Goal: Task Accomplishment & Management: Manage account settings

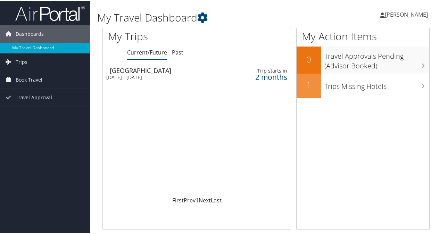
click at [159, 77] on div "Thu 23 Oct 2025 - Sun 26 Oct 2025" at bounding box center [162, 77] width 113 height 6
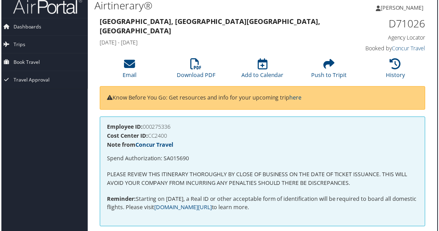
scroll to position [0, 3]
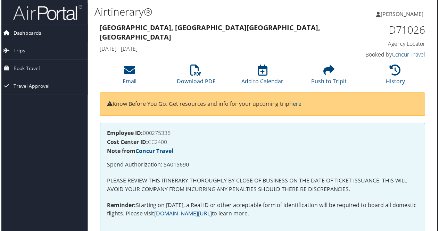
click at [30, 33] on span "Dashboards" at bounding box center [26, 33] width 28 height 17
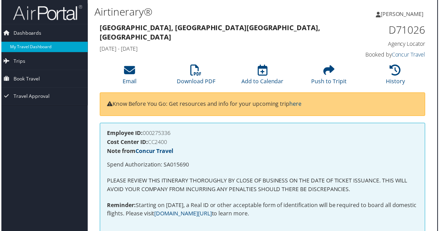
click at [19, 48] on link "My Travel Dashboard" at bounding box center [42, 47] width 90 height 10
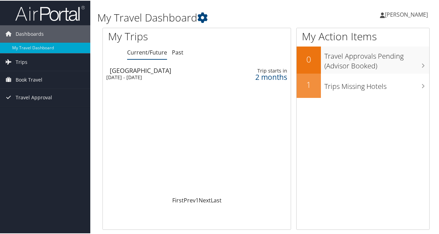
click at [390, 14] on span "[PERSON_NAME]" at bounding box center [406, 14] width 43 height 8
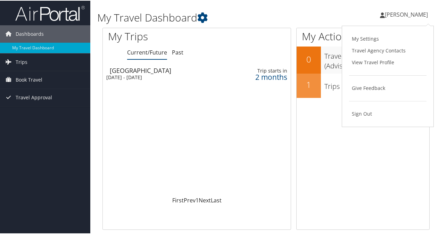
click at [373, 37] on link "My Settings" at bounding box center [387, 38] width 77 height 12
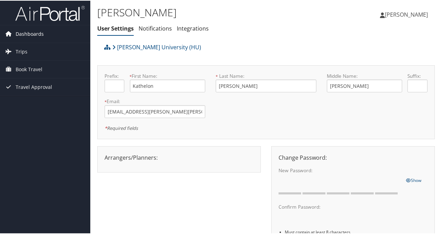
click at [32, 33] on span "Dashboards" at bounding box center [30, 33] width 28 height 17
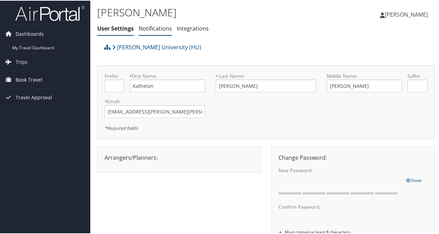
click at [156, 27] on link "Notifications" at bounding box center [155, 28] width 33 height 8
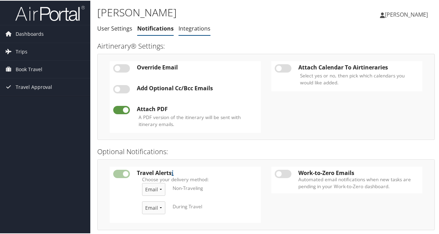
click at [191, 29] on link "Integrations" at bounding box center [194, 28] width 32 height 8
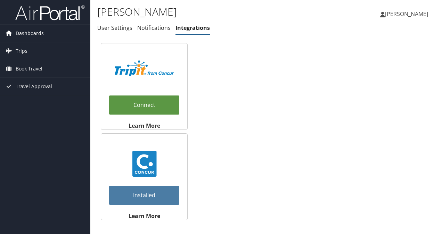
click at [34, 34] on span "Dashboards" at bounding box center [30, 33] width 28 height 17
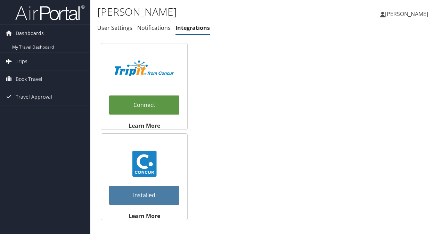
click at [22, 60] on span "Trips" at bounding box center [22, 61] width 12 height 17
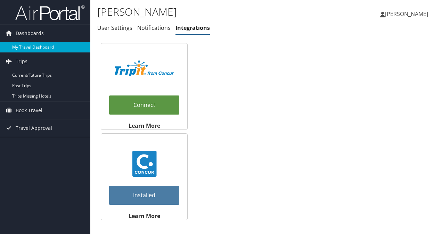
click at [32, 50] on link "My Travel Dashboard" at bounding box center [45, 47] width 90 height 10
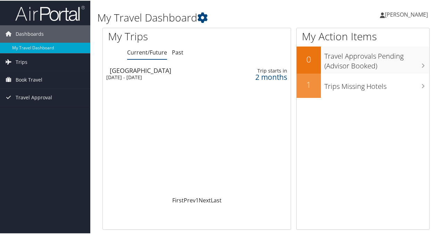
click at [395, 14] on span "[PERSON_NAME]" at bounding box center [406, 14] width 43 height 8
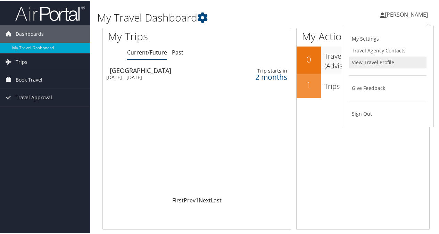
click at [371, 58] on link "View Travel Profile" at bounding box center [387, 62] width 77 height 12
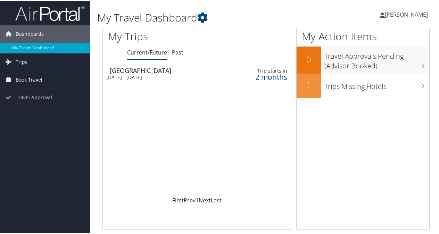
click at [172, 77] on div "[DATE] - [DATE]" at bounding box center [162, 77] width 113 height 6
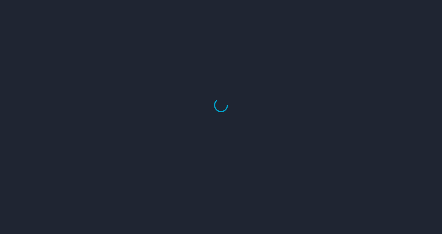
select select "US"
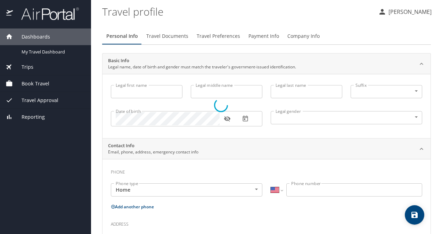
select select "US"
select select "EG"
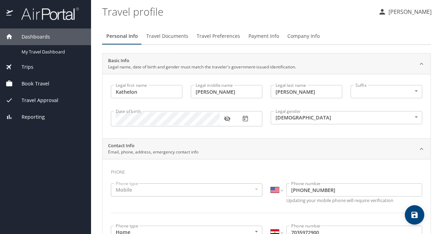
type input "Kathelon"
type input "Suzann"
type input "Toliver"
type input "Female"
type input "Janice"
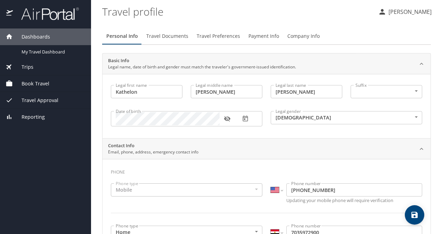
type input "Toliver-King"
select select "EG"
type input "0903 445 2171"
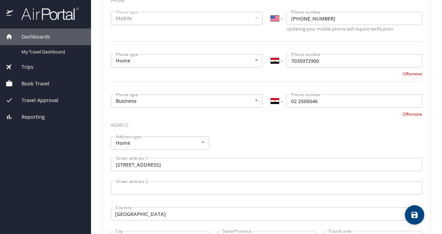
scroll to position [126, 0]
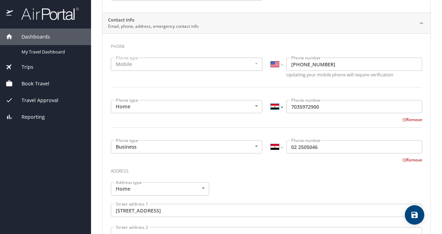
click at [279, 110] on select "International Afghanistan Åland Islands Albania Algeria American Samoa Andorra …" at bounding box center [276, 106] width 12 height 13
select select "US"
click at [270, 100] on select "International Afghanistan Åland Islands Albania Algeria American Samoa Andorra …" at bounding box center [276, 106] width 12 height 13
type input "(703) 597-2900"
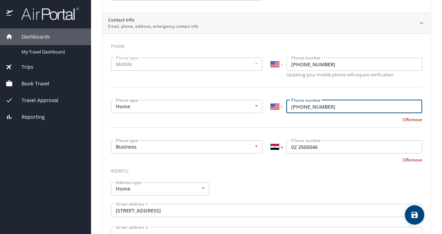
click at [271, 148] on select "International Afghanistan Åland Islands Albania Algeria American Samoa Andorra …" at bounding box center [276, 146] width 12 height 13
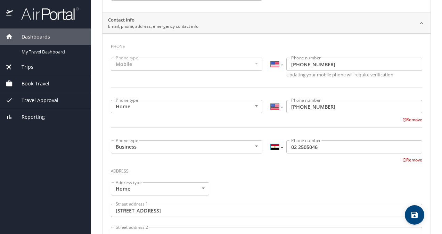
select select "US"
click at [270, 140] on select "International Afghanistan Åland Islands Albania Algeria American Samoa Andorra …" at bounding box center [276, 146] width 12 height 13
drag, startPoint x: 317, startPoint y: 145, endPoint x: 271, endPoint y: 153, distance: 46.4
click at [271, 153] on div "International Afghanistan Åland Islands Albania Algeria American Samoa Andorra …" at bounding box center [345, 146] width 151 height 13
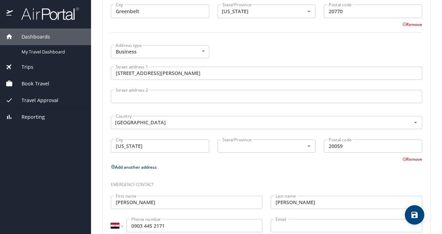
scroll to position [418, 0]
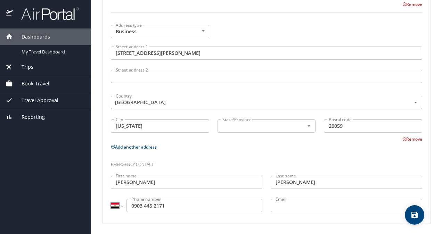
type input "(202) 250-5046"
click at [205, 208] on input "0903 445 2171" at bounding box center [194, 205] width 136 height 13
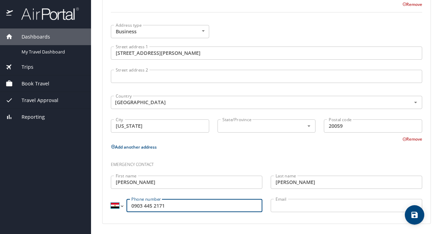
click at [111, 209] on select "International Afghanistan Åland Islands Albania Algeria American Samoa Andorra …" at bounding box center [117, 205] width 12 height 13
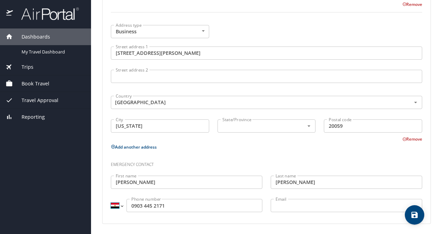
select select "US"
click at [111, 199] on select "International Afghanistan Åland Islands Albania Algeria American Samoa Andorra …" at bounding box center [117, 205] width 12 height 13
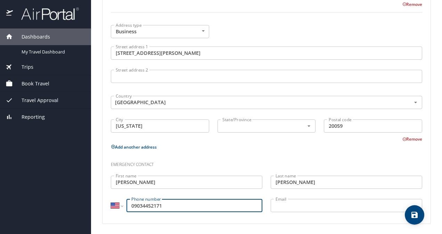
click at [133, 203] on input "09034452171" at bounding box center [194, 205] width 136 height 13
type input "(903) 445-2171"
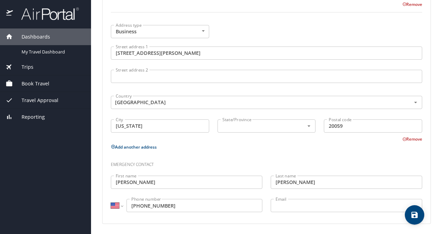
click at [257, 149] on p "Add another address" at bounding box center [266, 147] width 311 height 9
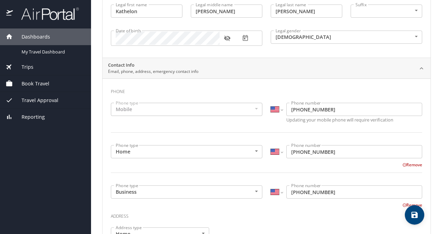
scroll to position [0, 0]
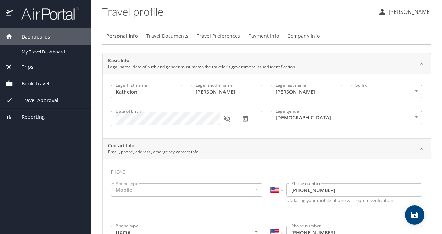
click at [173, 34] on span "Travel Documents" at bounding box center [167, 36] width 42 height 9
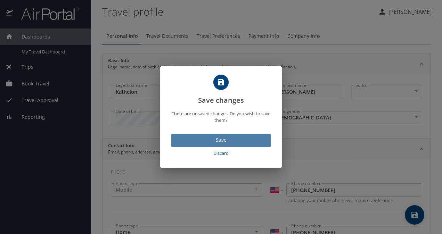
click at [197, 138] on span "Save" at bounding box center [221, 140] width 88 height 9
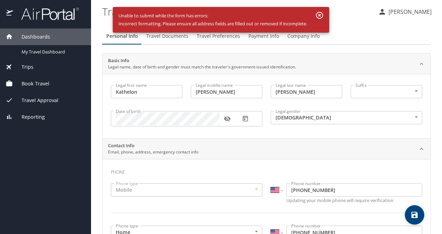
click at [220, 157] on div "Contact Info Email, phone, address, emergency contact info" at bounding box center [266, 149] width 328 height 21
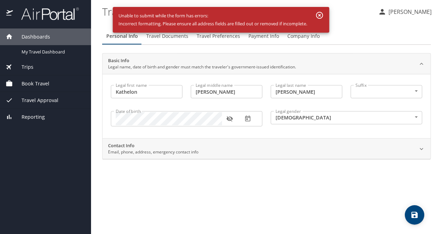
click at [202, 155] on div "Contact Info Email, phone, address, emergency contact info" at bounding box center [260, 148] width 305 height 13
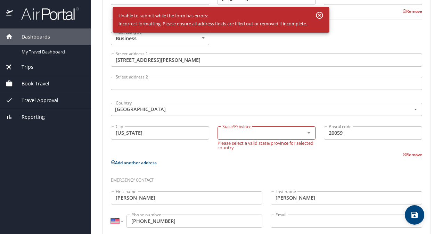
scroll to position [411, 0]
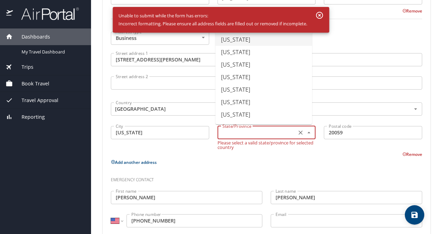
click at [237, 134] on input "text" at bounding box center [256, 132] width 74 height 9
click at [242, 103] on li "District of Columbia" at bounding box center [263, 102] width 97 height 12
type input "District of Columbia"
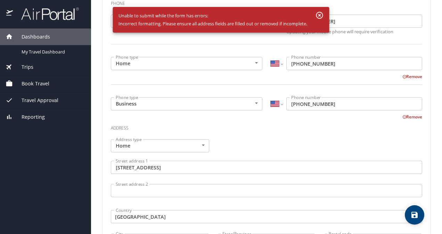
scroll to position [0, 0]
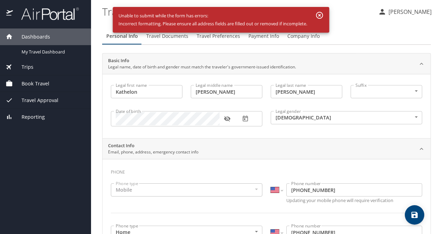
click at [322, 12] on icon "button" at bounding box center [319, 15] width 7 height 7
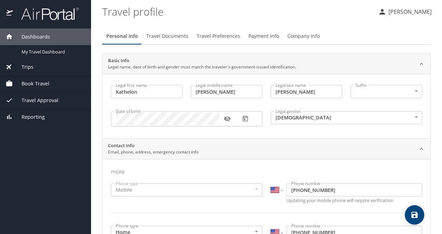
click at [159, 38] on span "Travel Documents" at bounding box center [167, 36] width 42 height 9
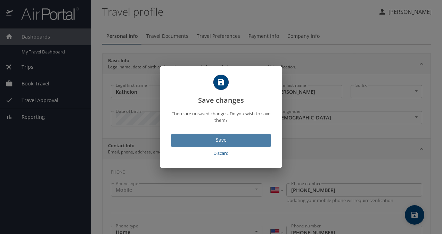
click at [200, 139] on span "Save" at bounding box center [221, 140] width 88 height 9
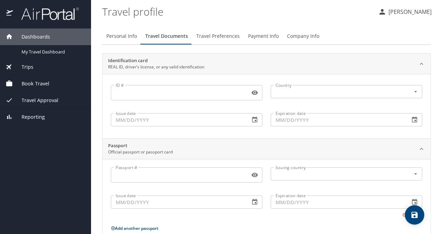
click at [212, 35] on span "Travel Preferences" at bounding box center [217, 36] width 43 height 9
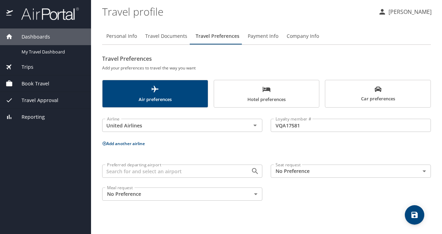
click at [190, 170] on input "Preferred departing airport" at bounding box center [171, 171] width 135 height 9
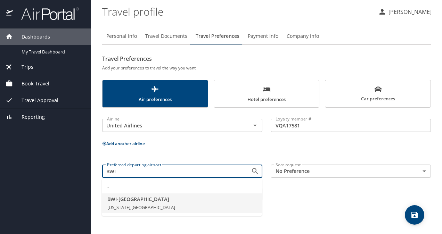
click at [121, 202] on span "BWI - Baltimore" at bounding box center [181, 199] width 149 height 8
type input "BWI - Baltimore"
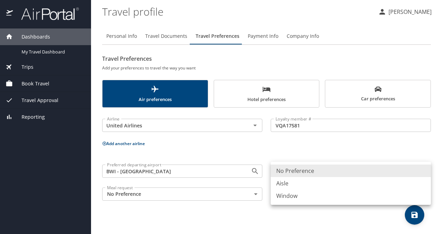
click at [294, 167] on body "Dashboards My Travel Dashboard Trips Current / Future Trips Past Trips Trips Mi…" at bounding box center [221, 117] width 442 height 234
click at [282, 197] on li "Window" at bounding box center [350, 196] width 160 height 12
type input "Window"
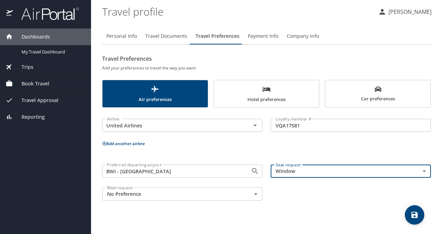
click at [168, 194] on body "Dashboards My Travel Dashboard Trips Current / Future Trips Past Trips Trips Mi…" at bounding box center [221, 117] width 442 height 234
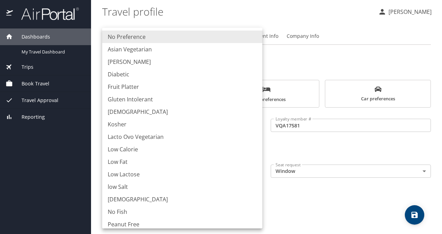
click at [346, 202] on div at bounding box center [221, 117] width 442 height 234
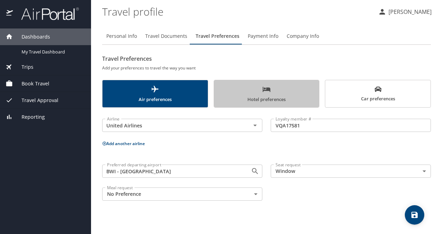
click at [271, 94] on span "Hotel preferences" at bounding box center [266, 94] width 97 height 18
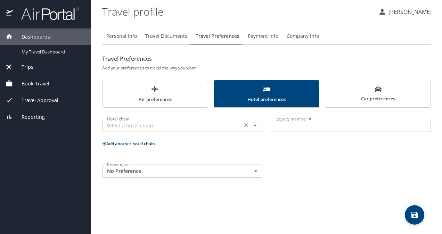
click at [182, 123] on input "text" at bounding box center [171, 125] width 135 height 9
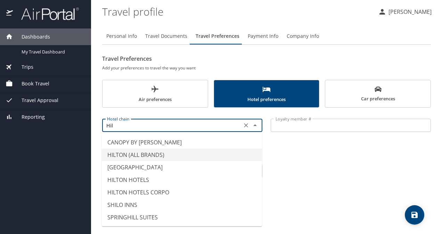
click at [135, 152] on li "HILTON (ALL BRANDS)" at bounding box center [182, 155] width 160 height 12
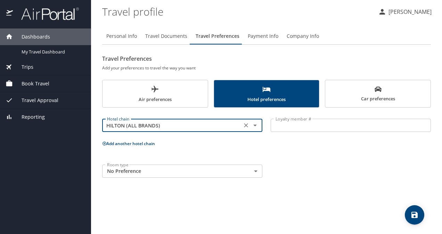
type input "HILTON (ALL BRANDS)"
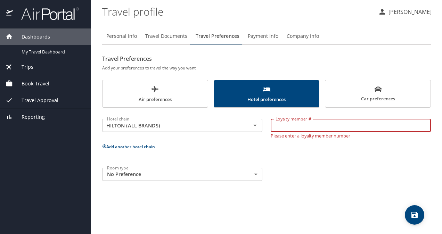
click at [283, 128] on input "Loyalty member #" at bounding box center [350, 125] width 160 height 13
type input "1469092736"
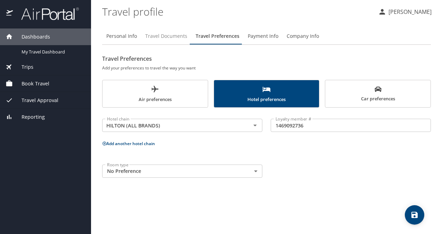
click at [160, 35] on span "Travel Documents" at bounding box center [166, 36] width 42 height 9
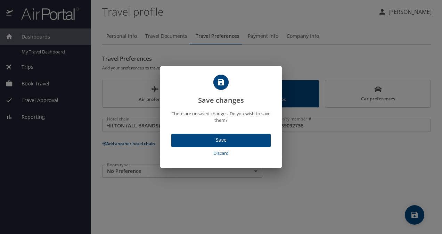
click at [206, 140] on span "Save" at bounding box center [221, 140] width 88 height 9
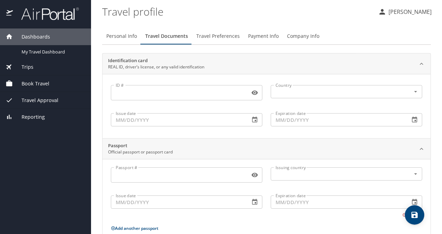
click at [133, 96] on input "ID #" at bounding box center [179, 92] width 136 height 13
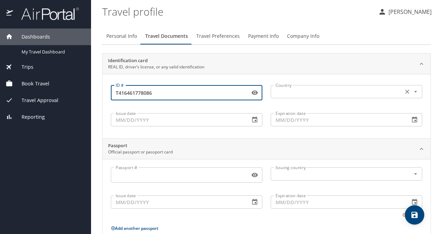
type input "T416461778086"
click at [277, 94] on input "text" at bounding box center [336, 91] width 127 height 9
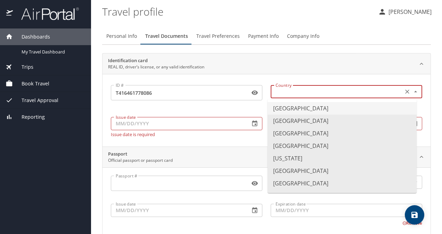
click at [299, 111] on li "United States of America" at bounding box center [341, 108] width 149 height 12
type input "United States of America"
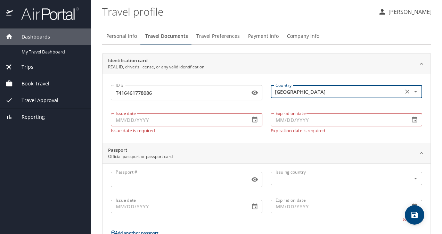
click at [165, 124] on input "Issue date" at bounding box center [177, 119] width 133 height 13
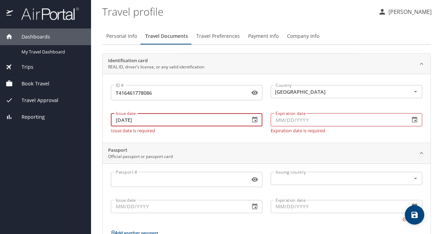
type input "02/09/2021"
click at [278, 118] on input "Expiration date" at bounding box center [336, 119] width 133 height 13
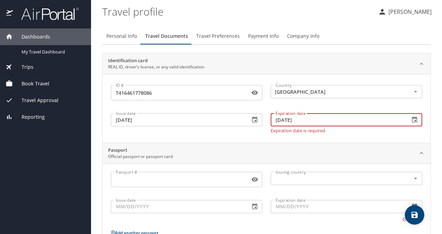
type input "02/01/2026"
click at [190, 181] on input "Passport #" at bounding box center [179, 179] width 136 height 13
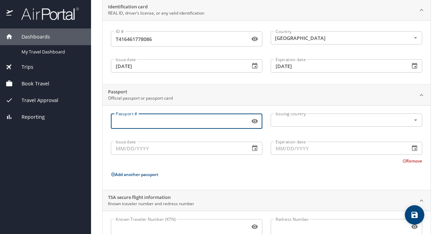
scroll to position [82, 0]
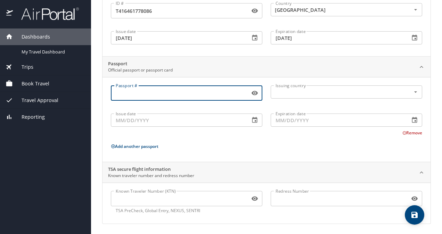
click at [170, 196] on input "Known Traveler Number (KTN)" at bounding box center [179, 198] width 136 height 13
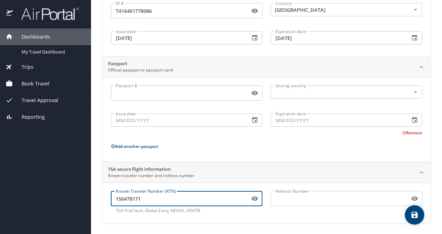
scroll to position [0, 0]
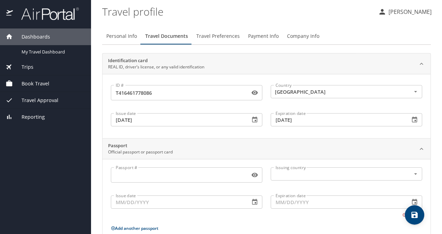
type input "156478171"
click at [217, 33] on span "Travel Preferences" at bounding box center [217, 36] width 43 height 9
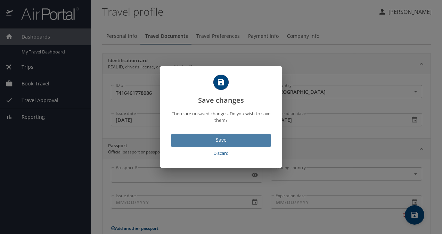
click at [204, 139] on span "Save" at bounding box center [221, 140] width 88 height 9
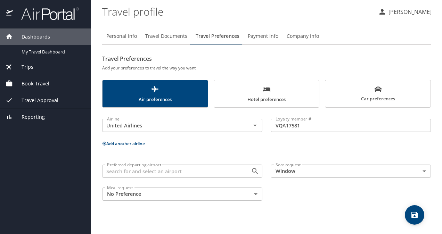
click at [136, 145] on button "Add another airline" at bounding box center [123, 144] width 43 height 6
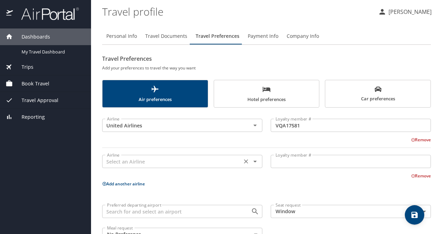
click at [133, 161] on input "text" at bounding box center [171, 161] width 135 height 9
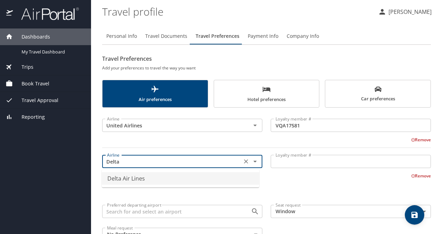
click at [139, 176] on li "Delta Air Lines" at bounding box center [180, 178] width 157 height 12
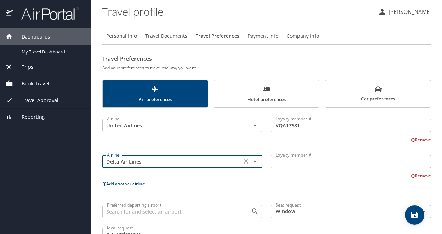
type input "Delta Air Lines"
click at [295, 165] on input "Loyalty member #" at bounding box center [350, 161] width 160 height 13
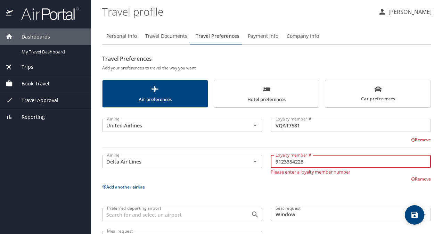
type input "9123354228"
click at [296, 180] on div "Airline United Airlines Airline Loyalty member # VQA17581 Loyalty member # Remo…" at bounding box center [266, 180] width 328 height 136
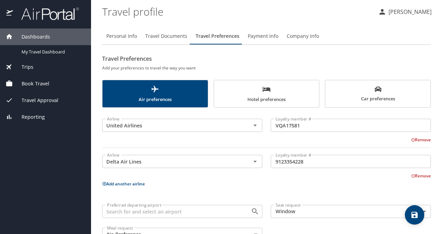
scroll to position [22, 0]
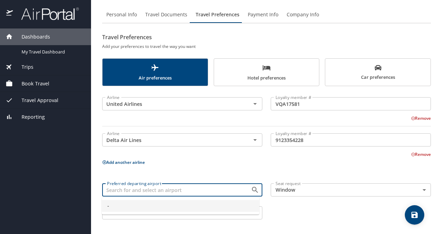
click at [219, 190] on input "Preferred departing airport" at bounding box center [171, 189] width 135 height 9
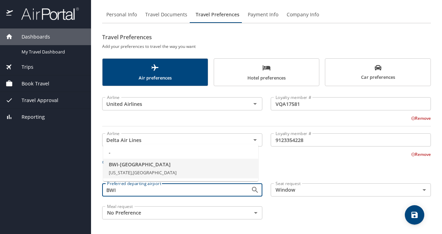
click at [128, 162] on span "BWI - Baltimore" at bounding box center [181, 165] width 144 height 8
type input "BWI - Baltimore"
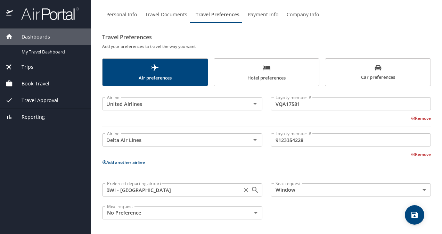
scroll to position [0, 0]
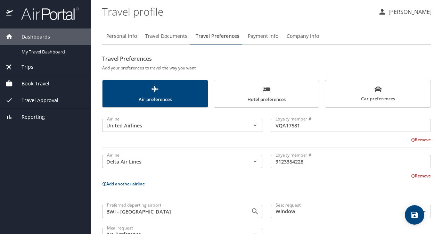
click at [261, 34] on span "Payment Info" at bounding box center [263, 36] width 31 height 9
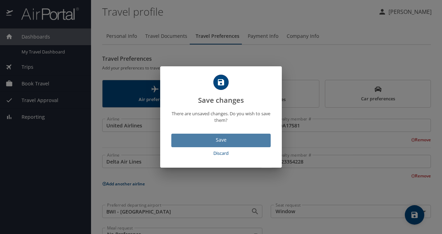
click at [215, 136] on span "Save" at bounding box center [221, 140] width 88 height 9
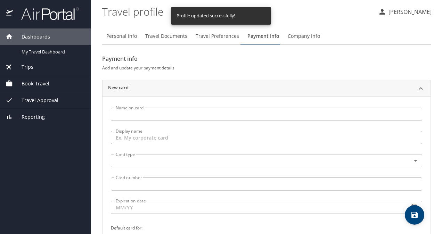
click at [294, 37] on span "Company Info" at bounding box center [303, 36] width 32 height 9
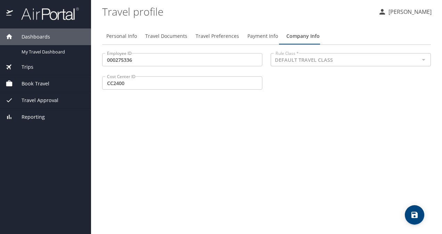
click at [118, 35] on span "Personal Info" at bounding box center [121, 36] width 31 height 9
select select "US"
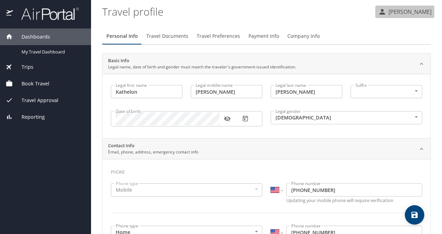
click at [392, 17] on button "[PERSON_NAME]" at bounding box center [404, 12] width 59 height 12
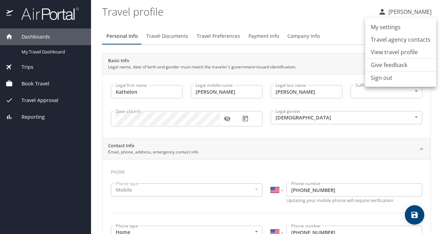
click at [33, 56] on div at bounding box center [221, 117] width 442 height 234
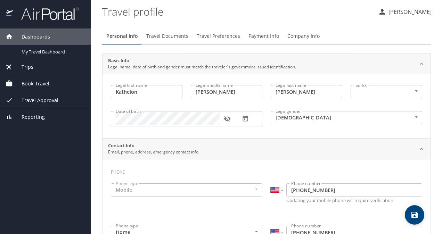
click at [26, 67] on span "Trips" at bounding box center [23, 67] width 20 height 8
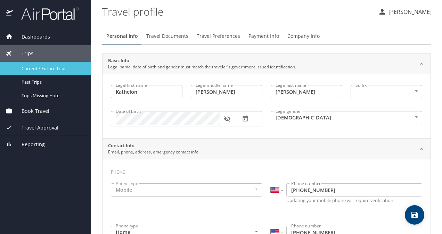
click at [34, 68] on span "Current / Future Trips" at bounding box center [52, 68] width 61 height 7
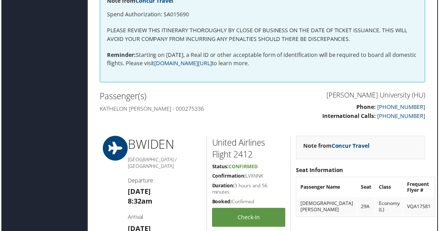
scroll to position [150, 3]
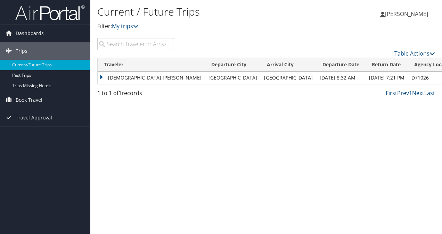
click at [150, 77] on td "[DEMOGRAPHIC_DATA] [PERSON_NAME]" at bounding box center [151, 78] width 107 height 12
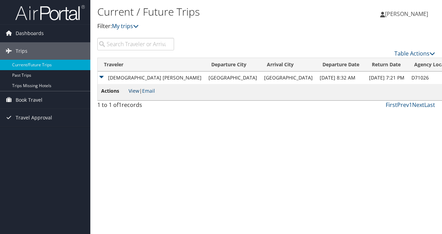
click at [131, 88] on link "View" at bounding box center [133, 90] width 11 height 7
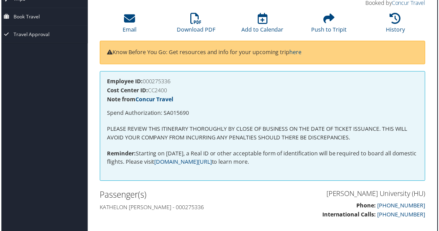
scroll to position [43, 3]
